Goal: Information Seeking & Learning: Check status

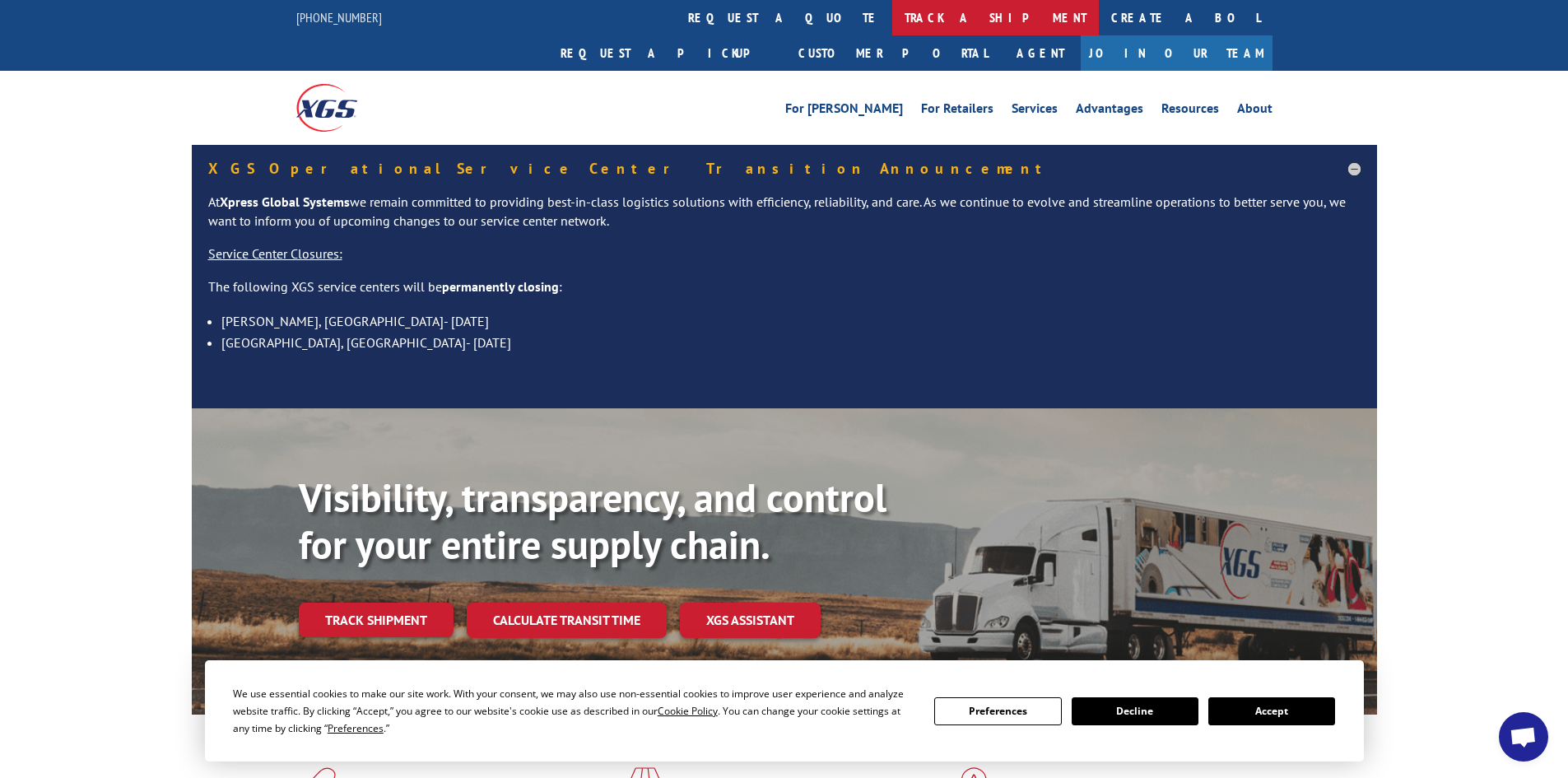
click at [893, 24] on link "track a shipment" at bounding box center [995, 17] width 206 height 36
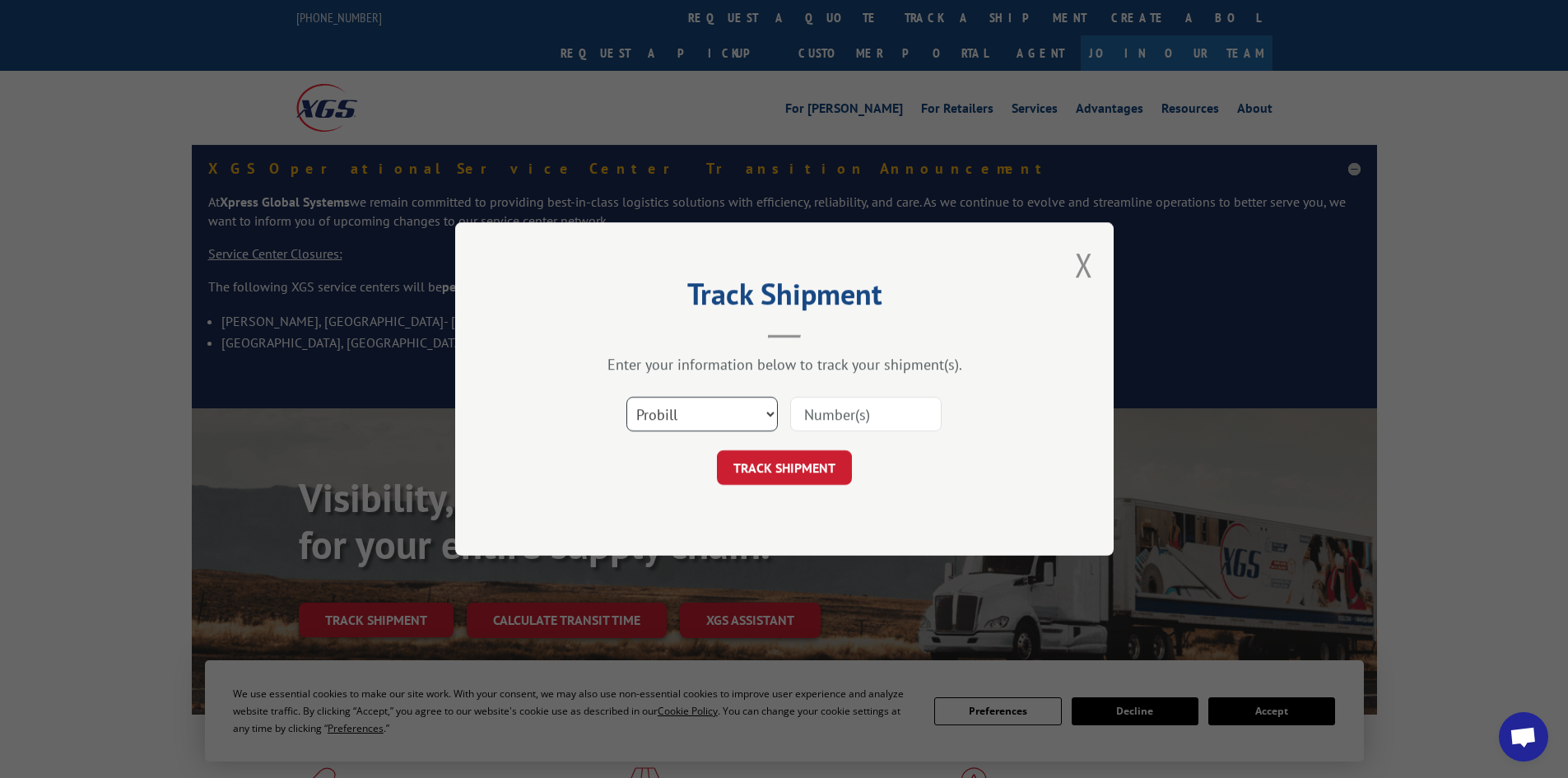
click at [717, 413] on select "Select category... Probill BOL PO" at bounding box center [702, 414] width 151 height 35
select select "bol"
click at [627, 397] on select "Select category... Probill BOL PO" at bounding box center [702, 414] width 151 height 35
paste input "6005876"
type input "6005876"
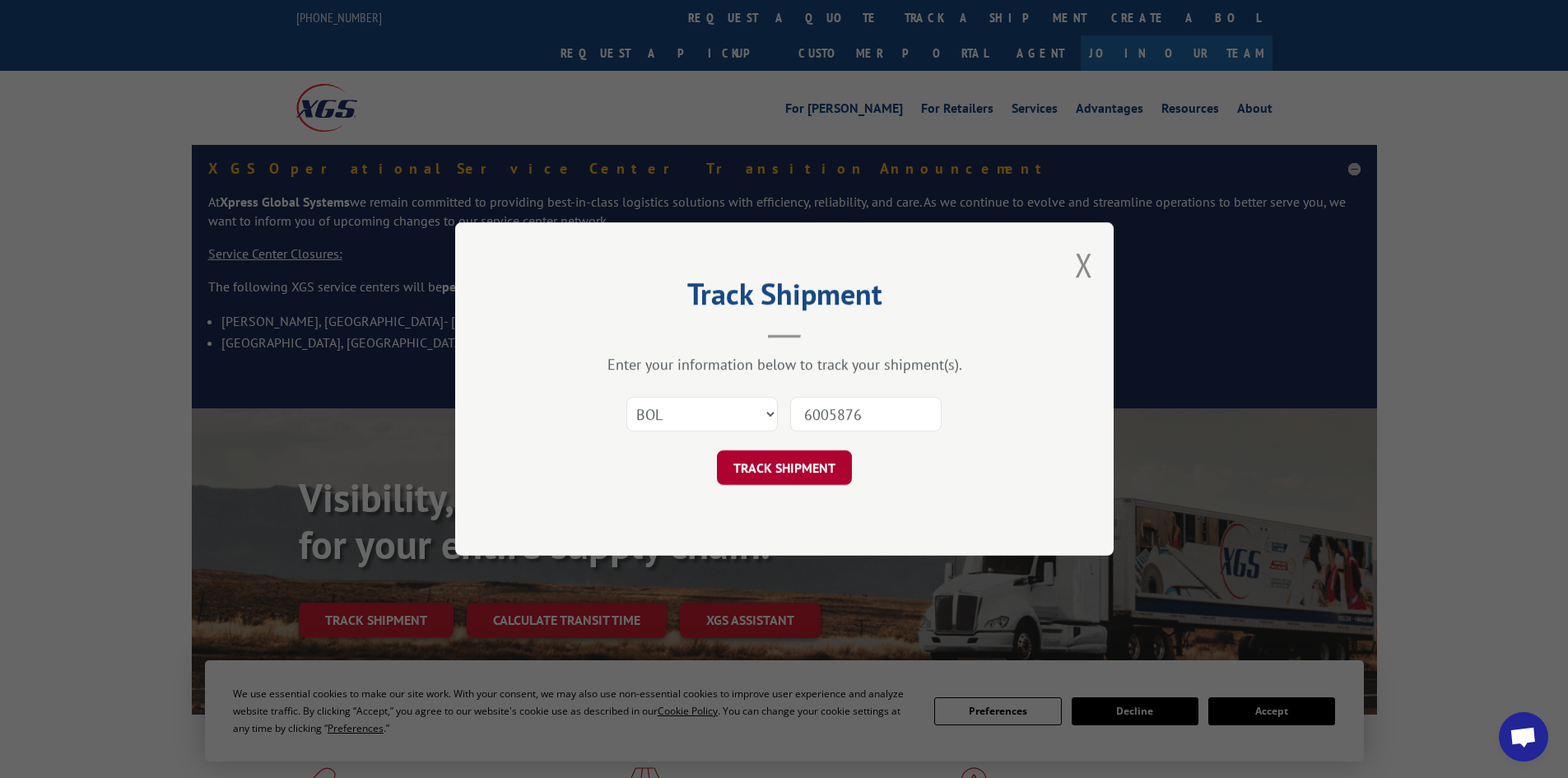
click at [777, 464] on button "TRACK SHIPMENT" at bounding box center [784, 467] width 135 height 35
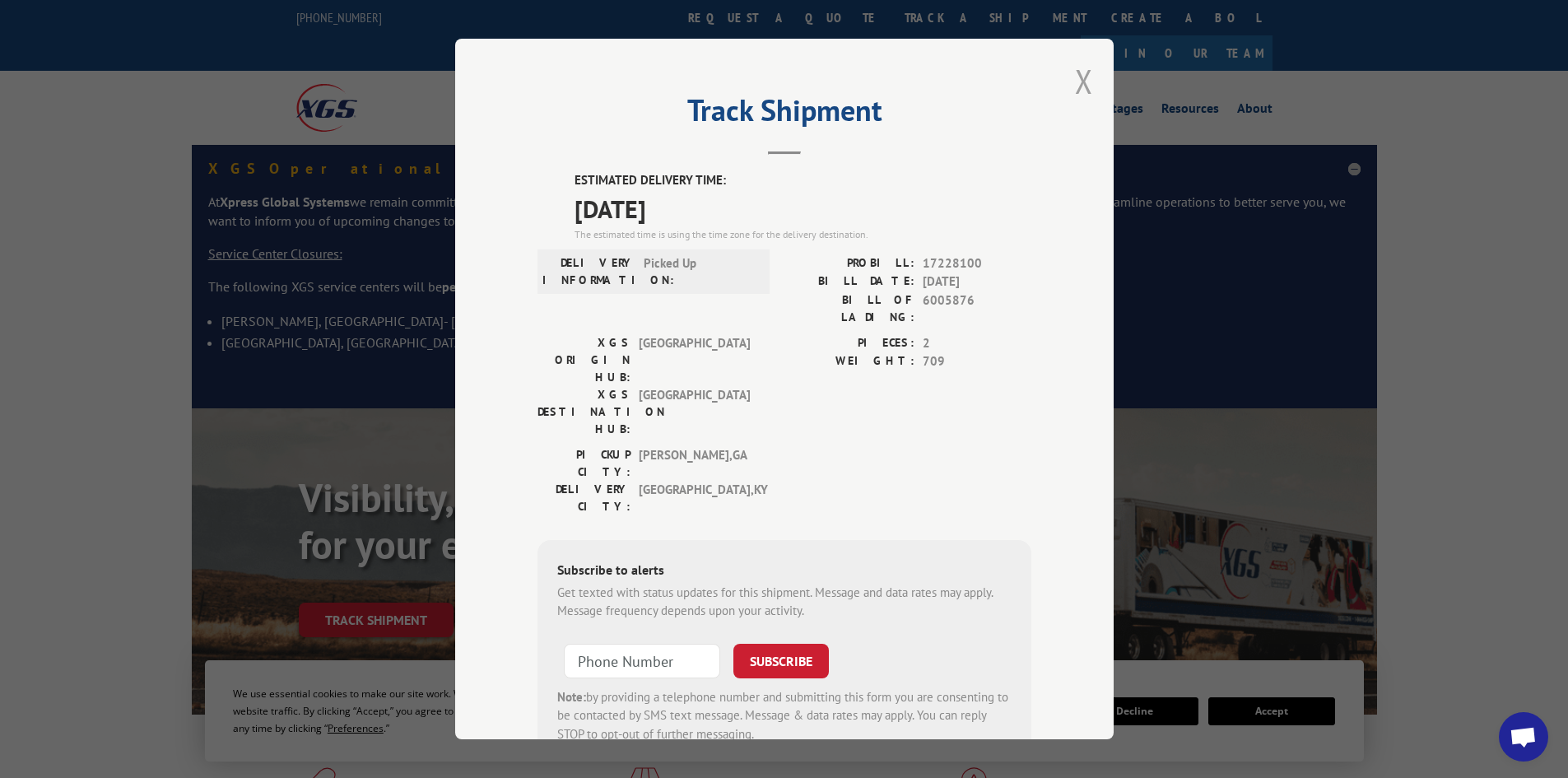
click at [1079, 78] on button "Close modal" at bounding box center [1084, 82] width 18 height 44
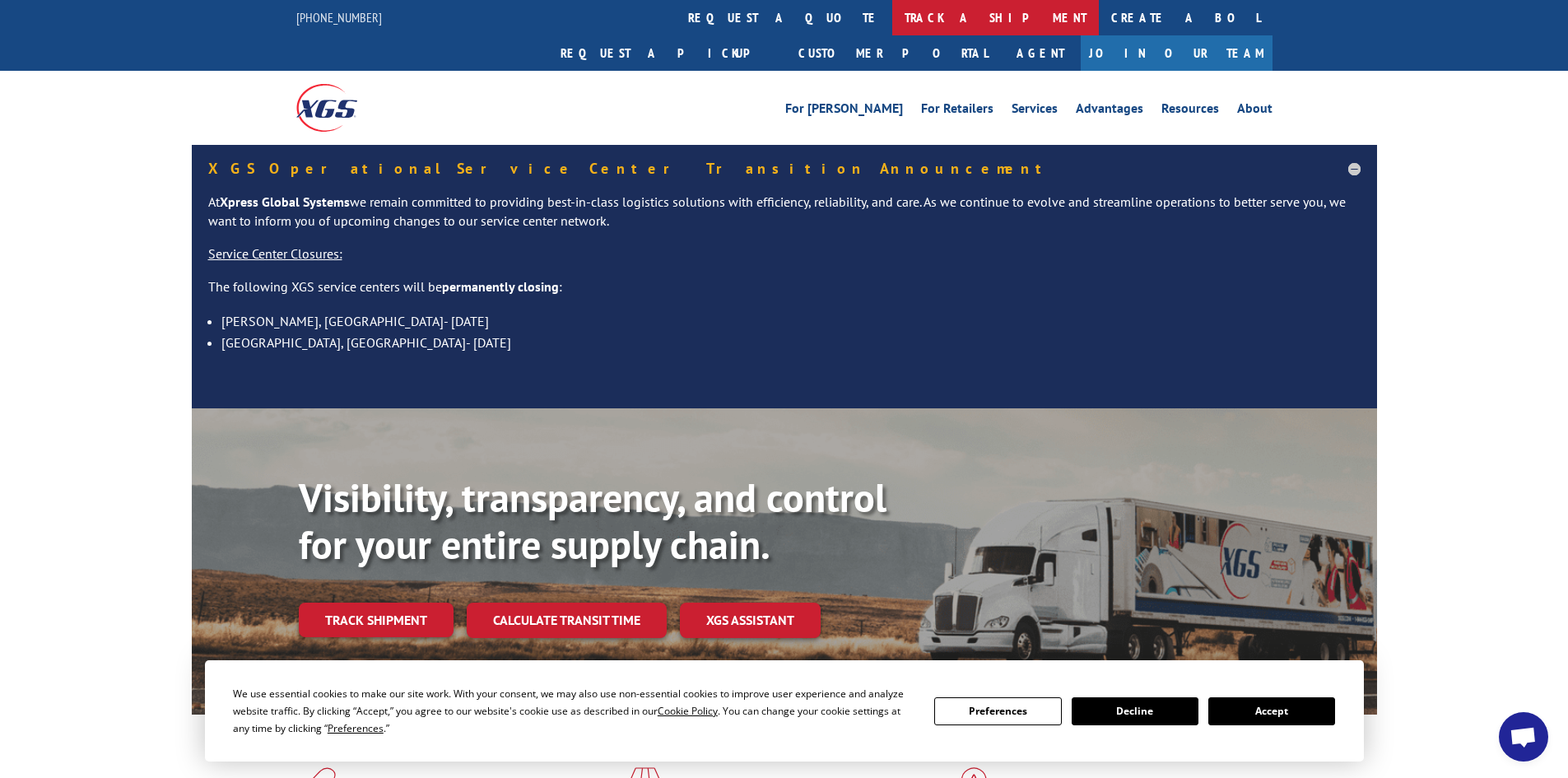
click at [893, 23] on link "track a shipment" at bounding box center [995, 17] width 206 height 36
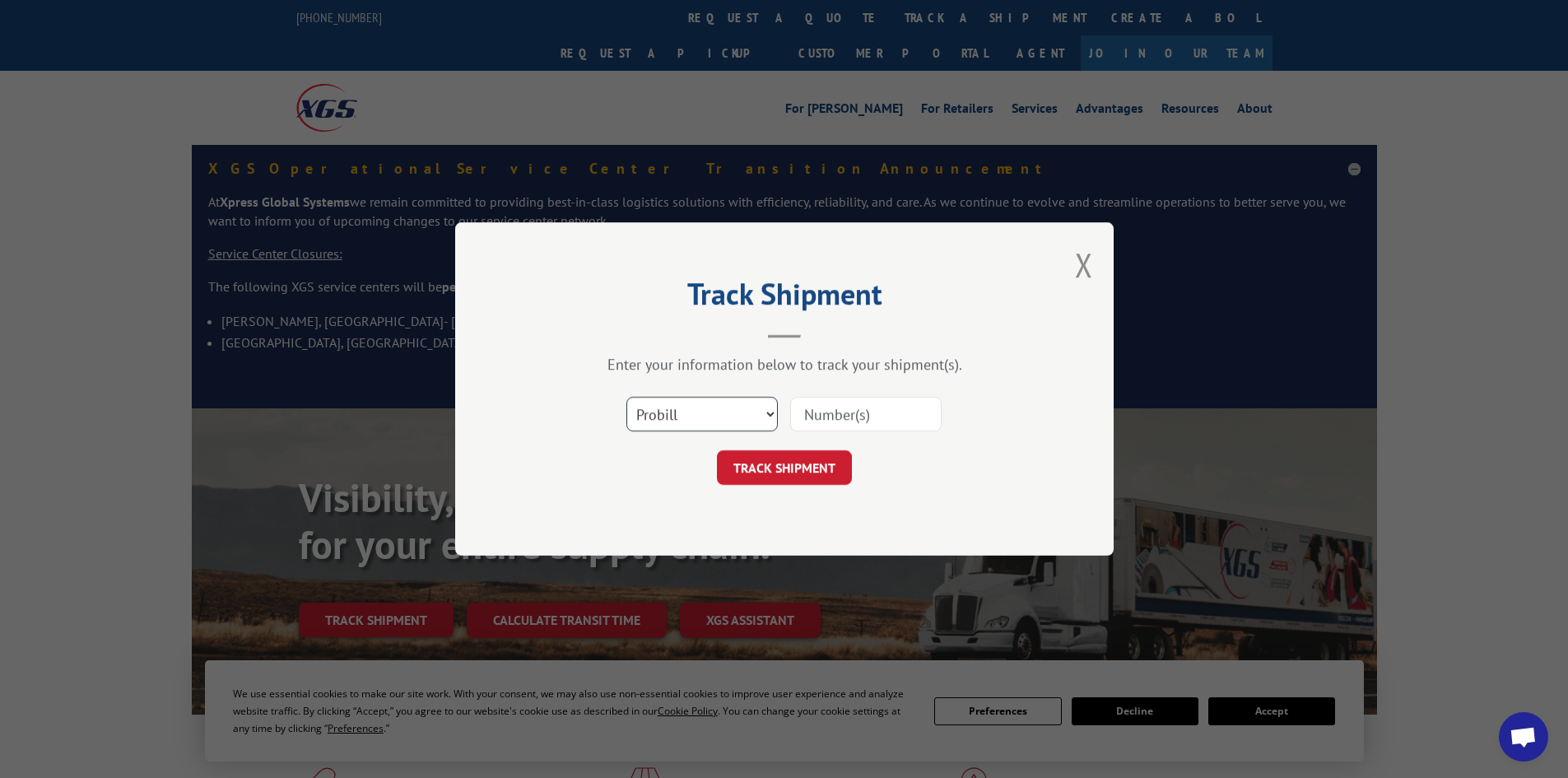
click at [686, 408] on select "Select category... Probill BOL PO" at bounding box center [702, 414] width 151 height 35
select select "bol"
click at [627, 397] on select "Select category... Probill BOL PO" at bounding box center [702, 414] width 151 height 35
paste input "5148078"
type input "5148078"
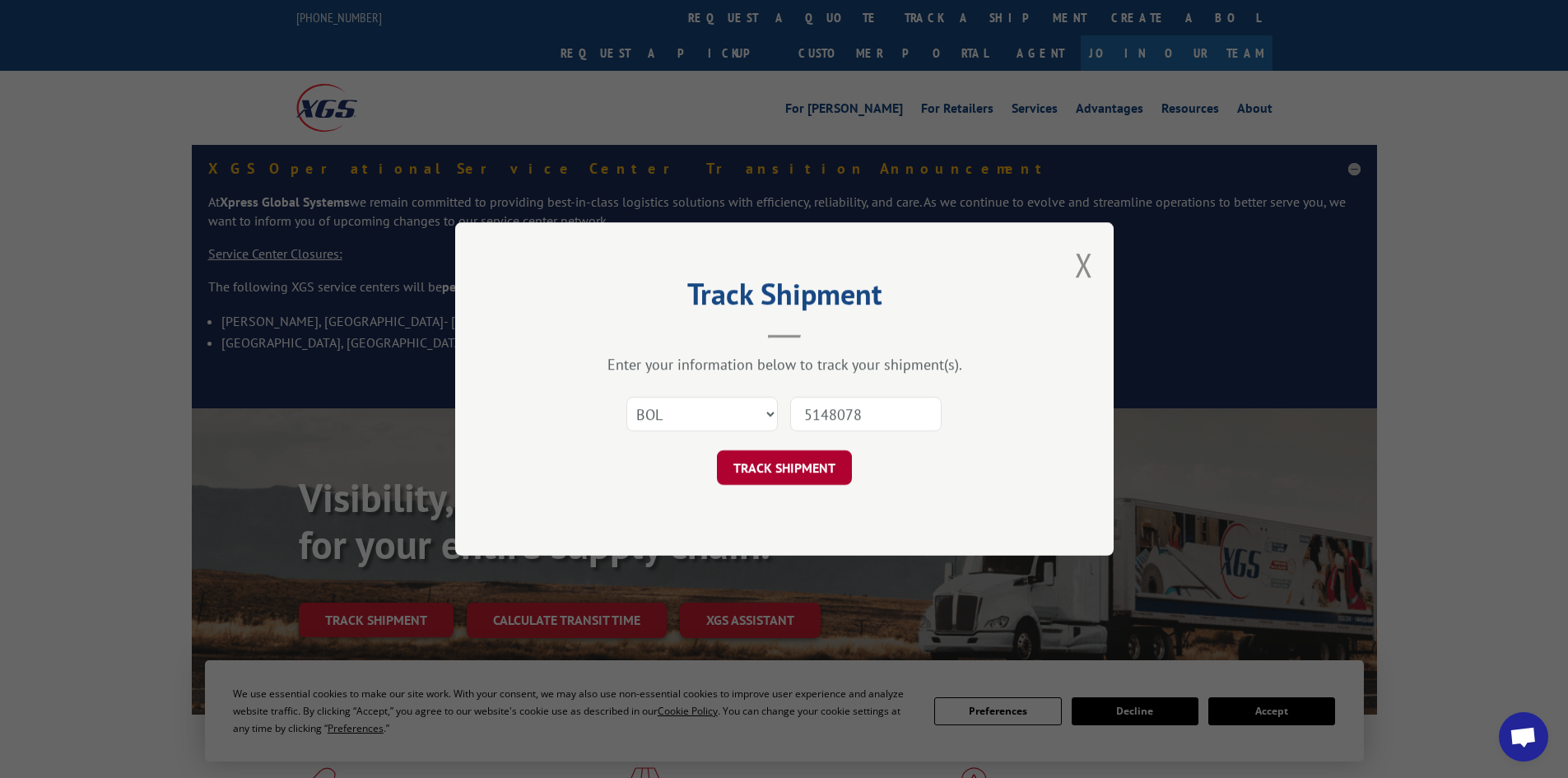
click at [782, 462] on button "TRACK SHIPMENT" at bounding box center [784, 467] width 135 height 35
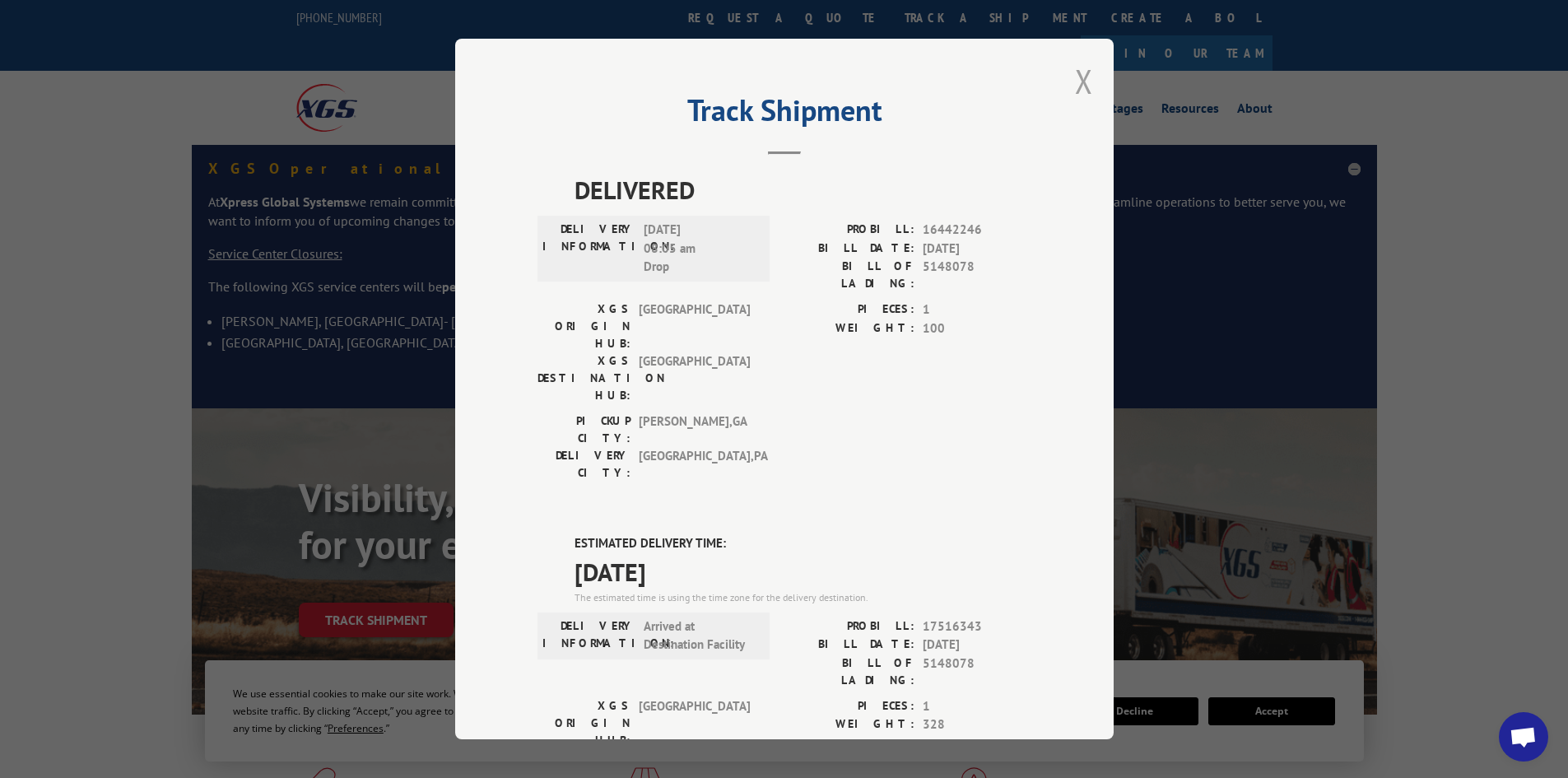
click at [1078, 82] on button "Close modal" at bounding box center [1084, 82] width 18 height 44
